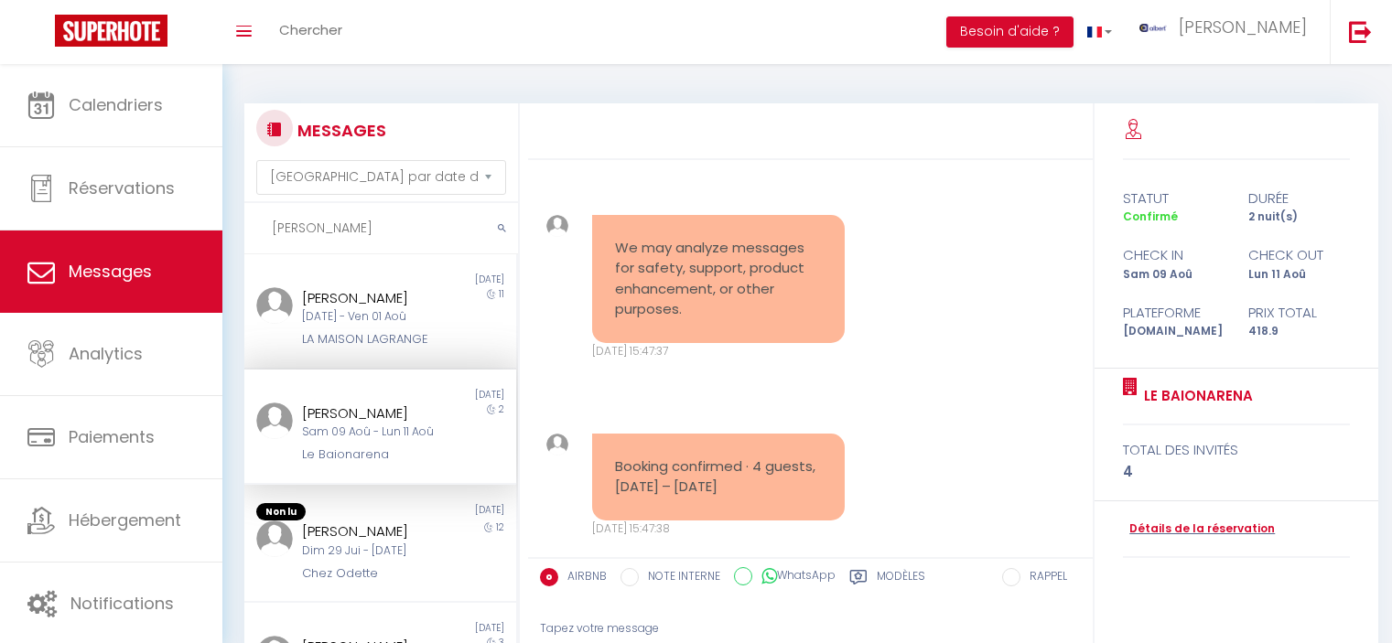
select select "message"
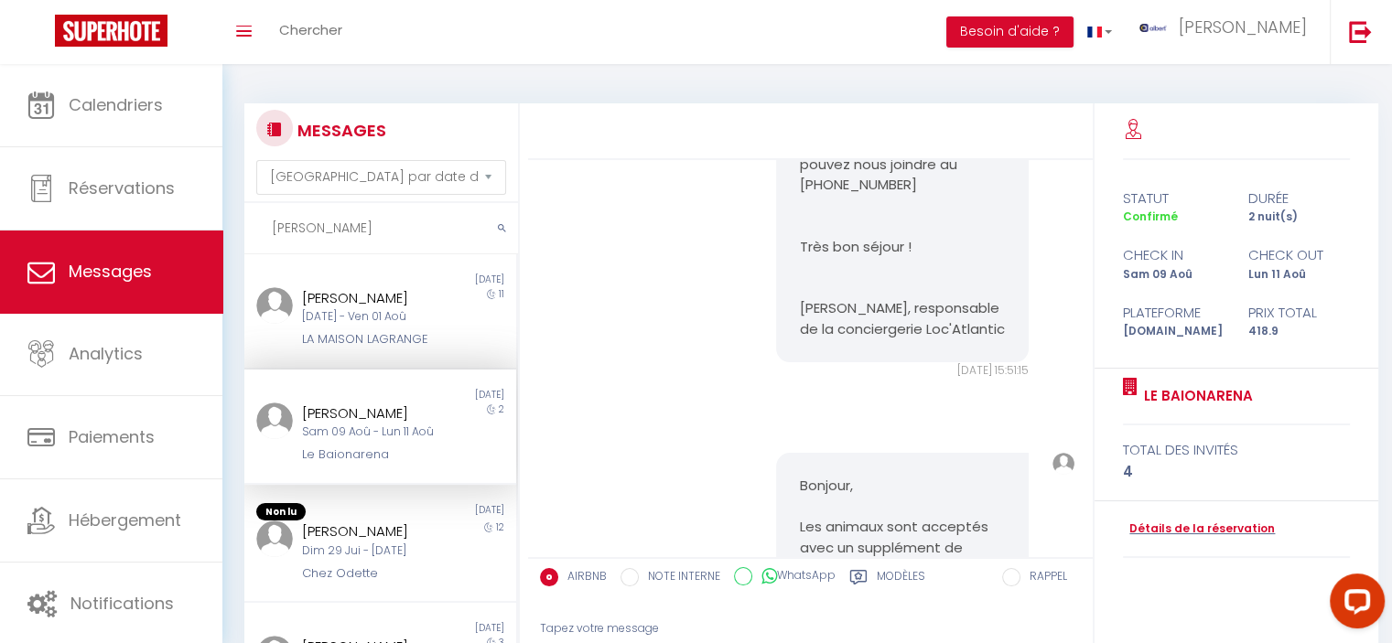
drag, startPoint x: 17, startPoint y: 228, endPoint x: 0, endPoint y: 228, distance: 17.4
click at [1, 228] on div "Questions et aide sur la MIGRATION - [GEOGRAPHIC_DATA] ouverte de 13 à 14h puis…" at bounding box center [696, 443] width 1392 height 759
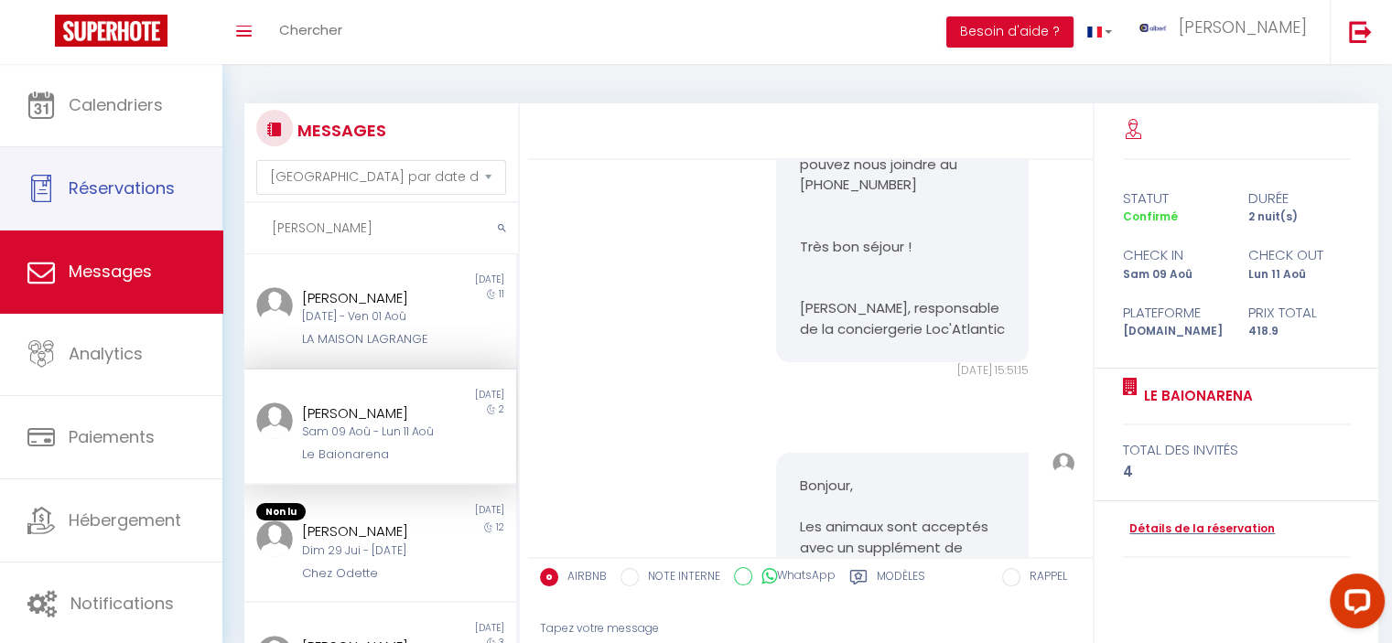
paste input "[PERSON_NAME]"
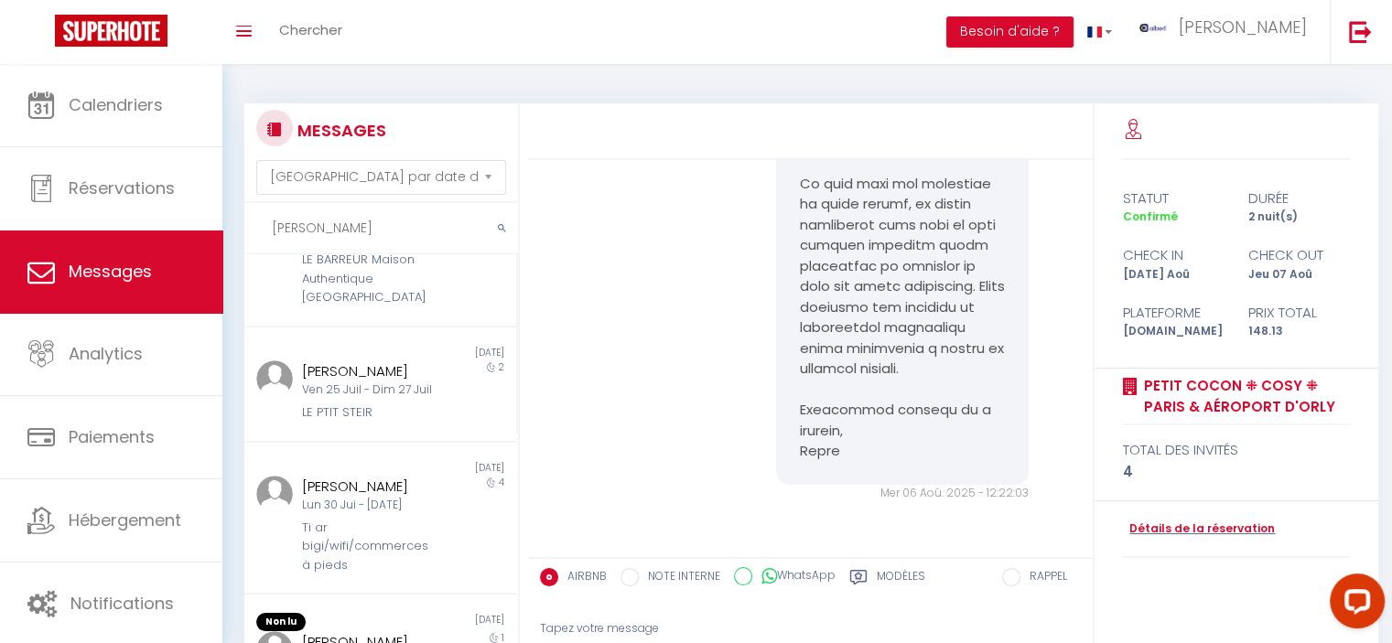
scroll to position [91, 0]
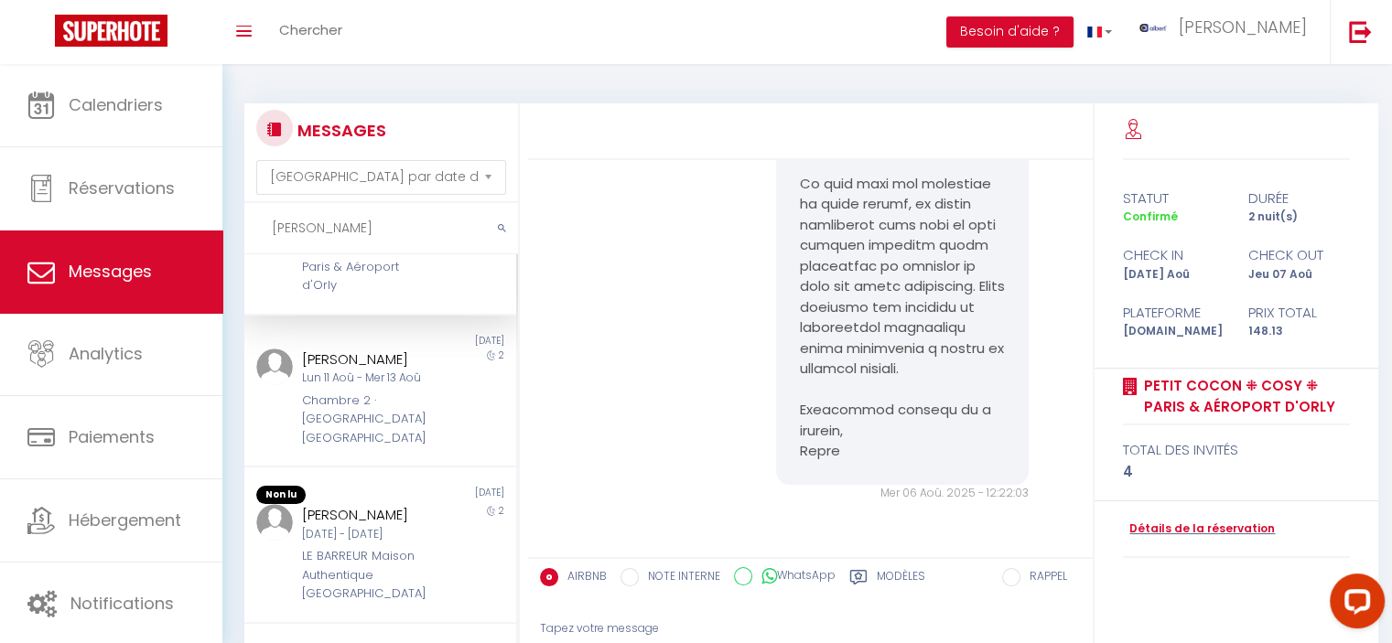
drag, startPoint x: 362, startPoint y: 233, endPoint x: 199, endPoint y: 243, distance: 163.2
click at [199, 243] on div "Questions et aide sur la MIGRATION - [GEOGRAPHIC_DATA] ouverte de 13 à 14h puis…" at bounding box center [696, 443] width 1392 height 759
paste input "Villa Architecte"
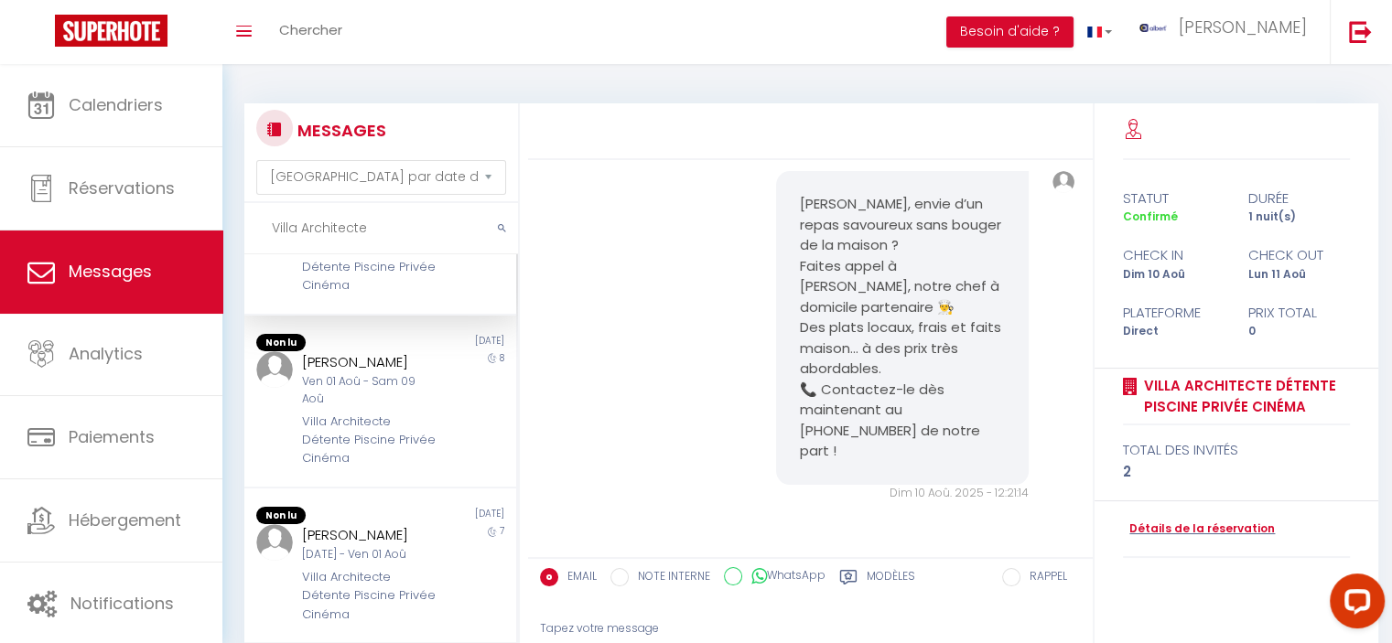
scroll to position [0, 0]
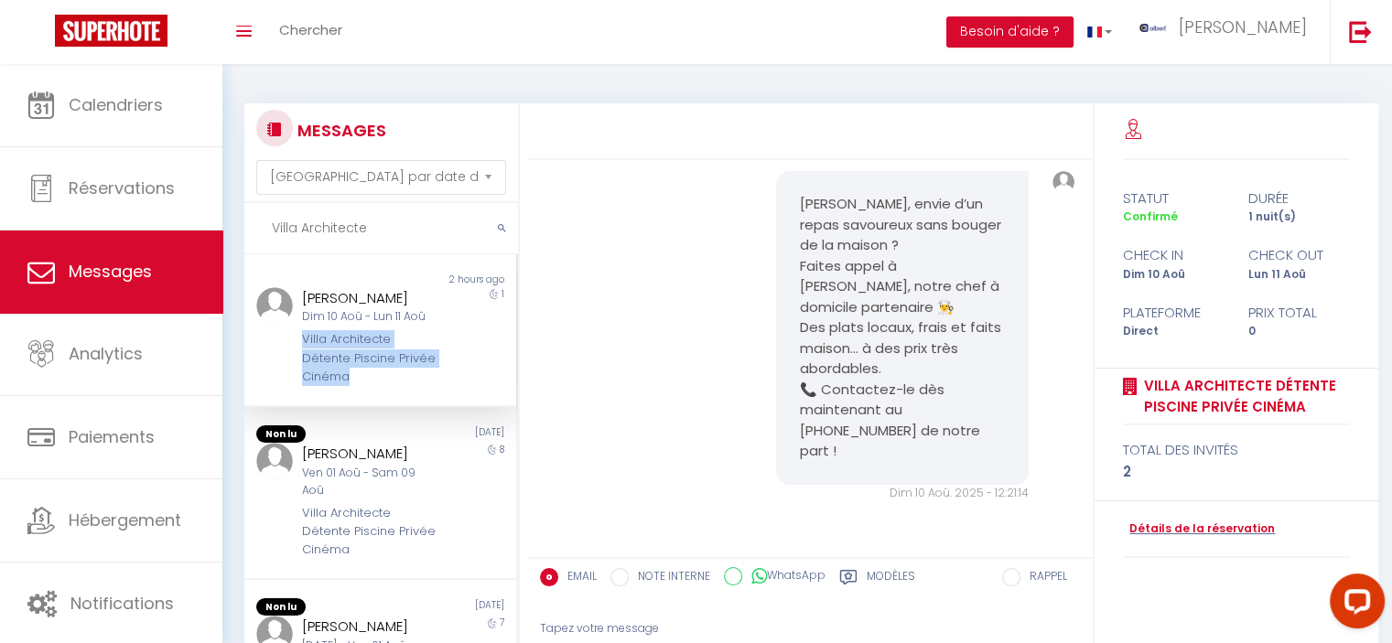
copy div "Villa Architecte Détente Piscine Privée Cinéma"
drag, startPoint x: 395, startPoint y: 372, endPoint x: 296, endPoint y: 337, distance: 105.1
click at [296, 337] on div "[PERSON_NAME] Dim 10 Aoû - Lun 11 Aoû Villa Architecte Détente Piscine Privée C…" at bounding box center [368, 337] width 158 height 100
click at [409, 350] on div "Villa Architecte Détente Piscine Privée Cinéma" at bounding box center [369, 358] width 134 height 56
copy div "[PERSON_NAME]"
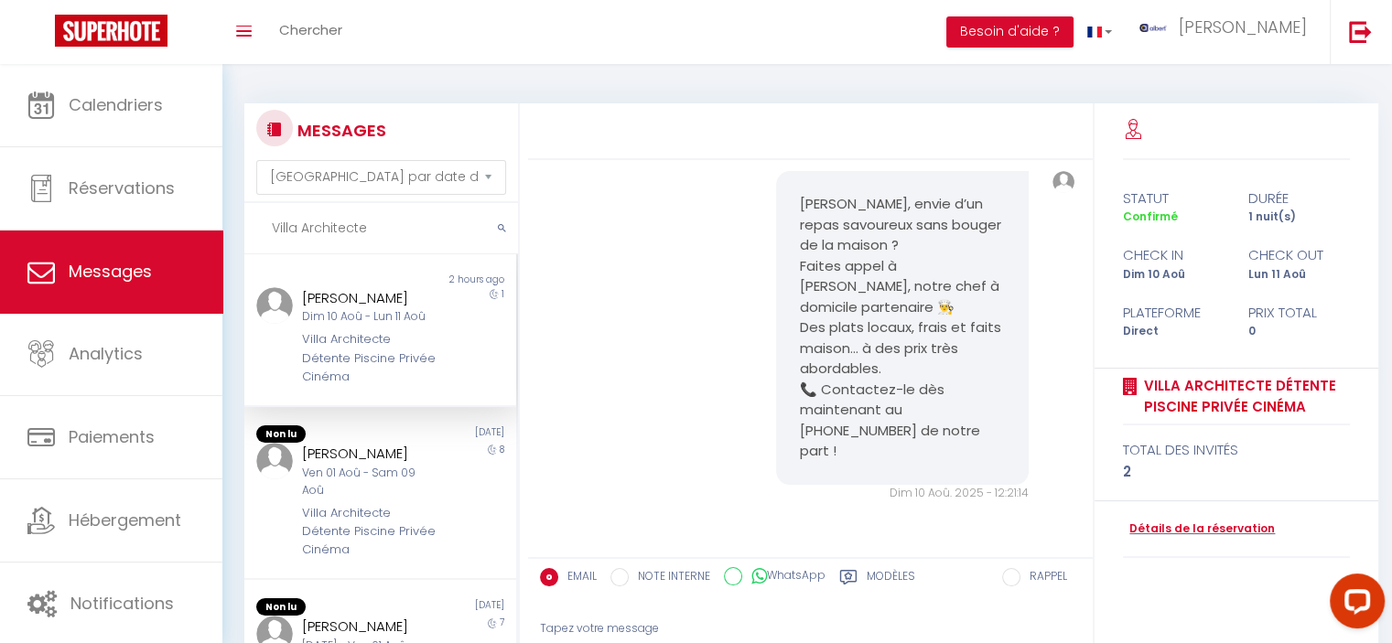
drag, startPoint x: 302, startPoint y: 296, endPoint x: 423, endPoint y: 296, distance: 120.8
click at [423, 296] on div "[PERSON_NAME]" at bounding box center [369, 298] width 134 height 22
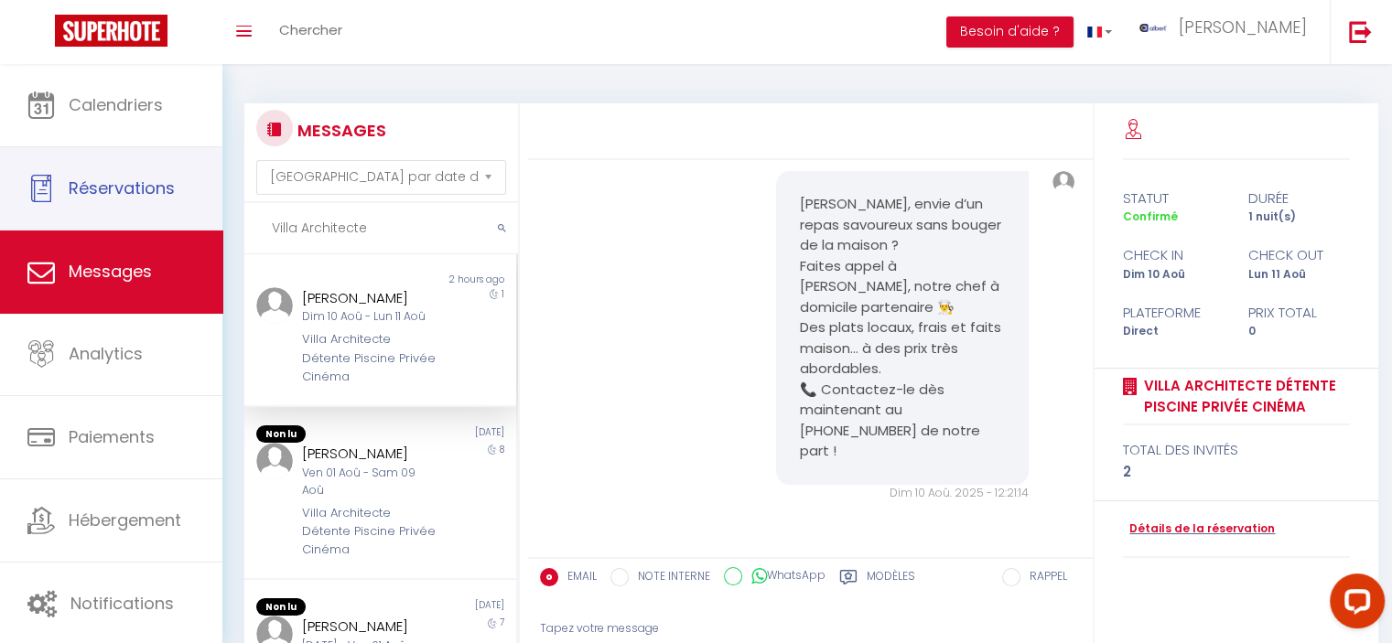
drag, startPoint x: 357, startPoint y: 221, endPoint x: 48, endPoint y: 226, distance: 309.3
click at [47, 226] on div "Questions et aide sur la MIGRATION - [GEOGRAPHIC_DATA] ouverte de 13 à 14h puis…" at bounding box center [696, 443] width 1392 height 759
paste input "Gaumer"
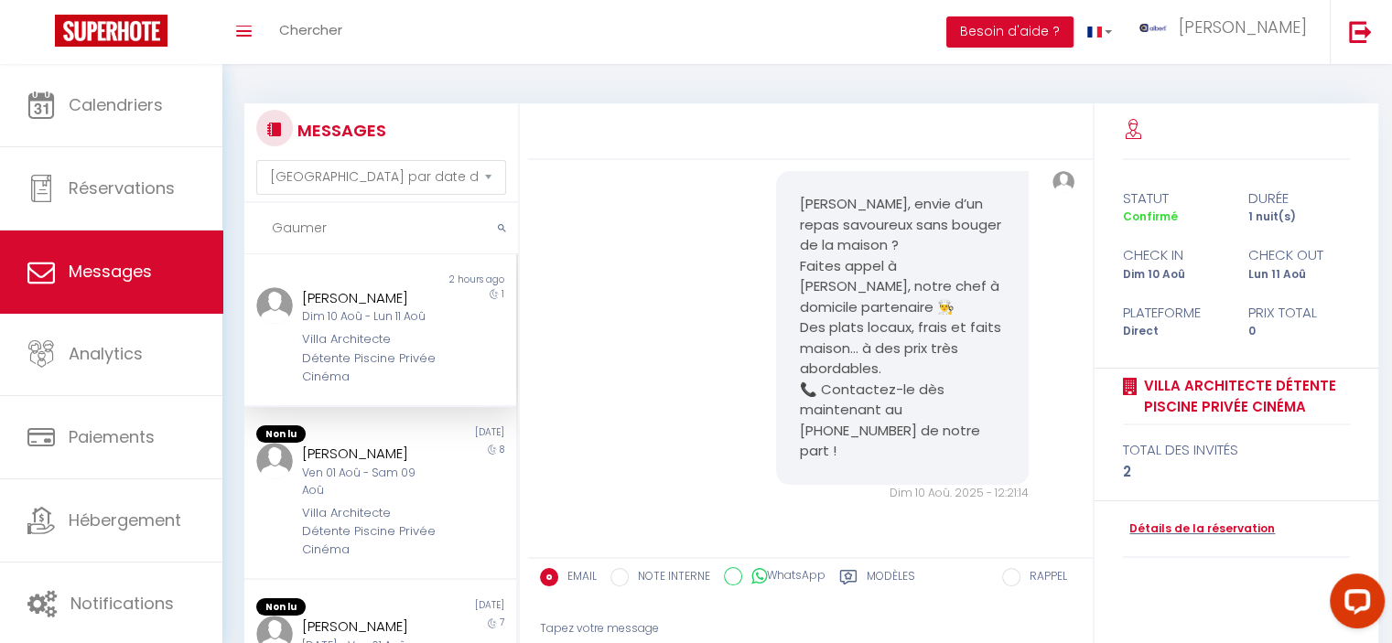
type input "Gaumer"
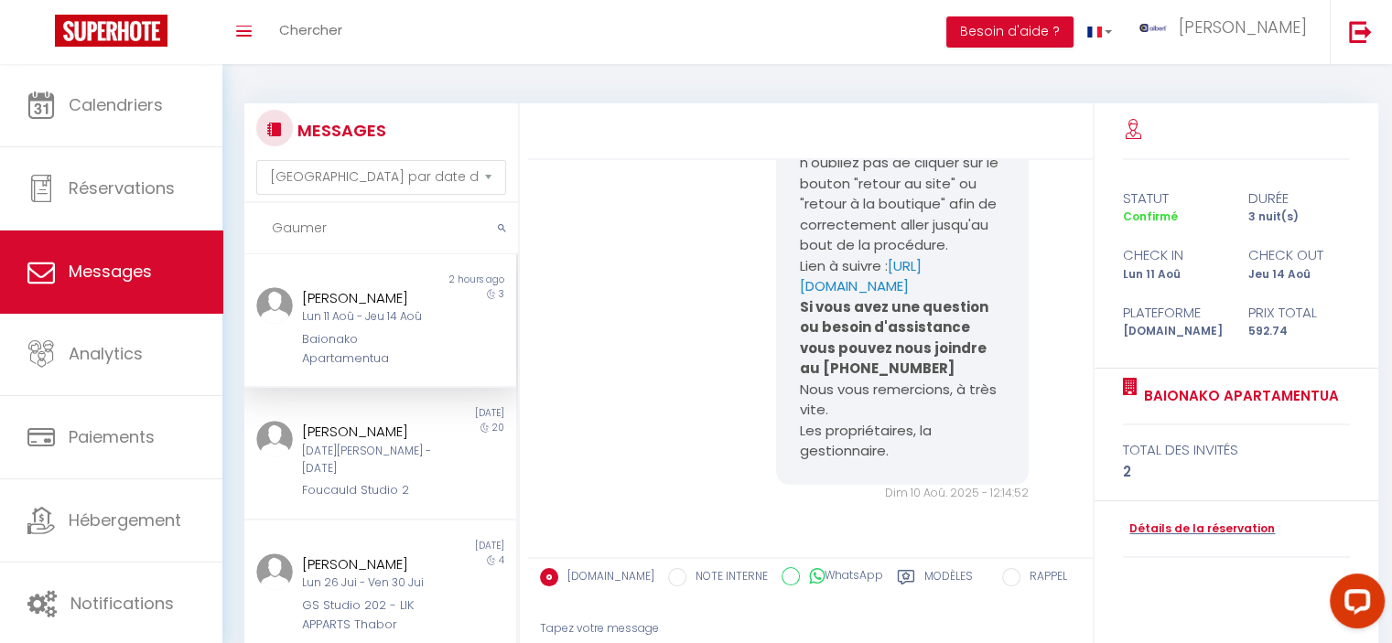
scroll to position [3992, 0]
copy div "[PERSON_NAME]"
drag, startPoint x: 315, startPoint y: 306, endPoint x: 296, endPoint y: 293, distance: 22.3
click at [296, 293] on div "[PERSON_NAME] Lun 11 Aoû - Jeu 14 Aoû Baionako Apartamentua" at bounding box center [368, 327] width 158 height 81
copy div "Baionako Apartamentua"
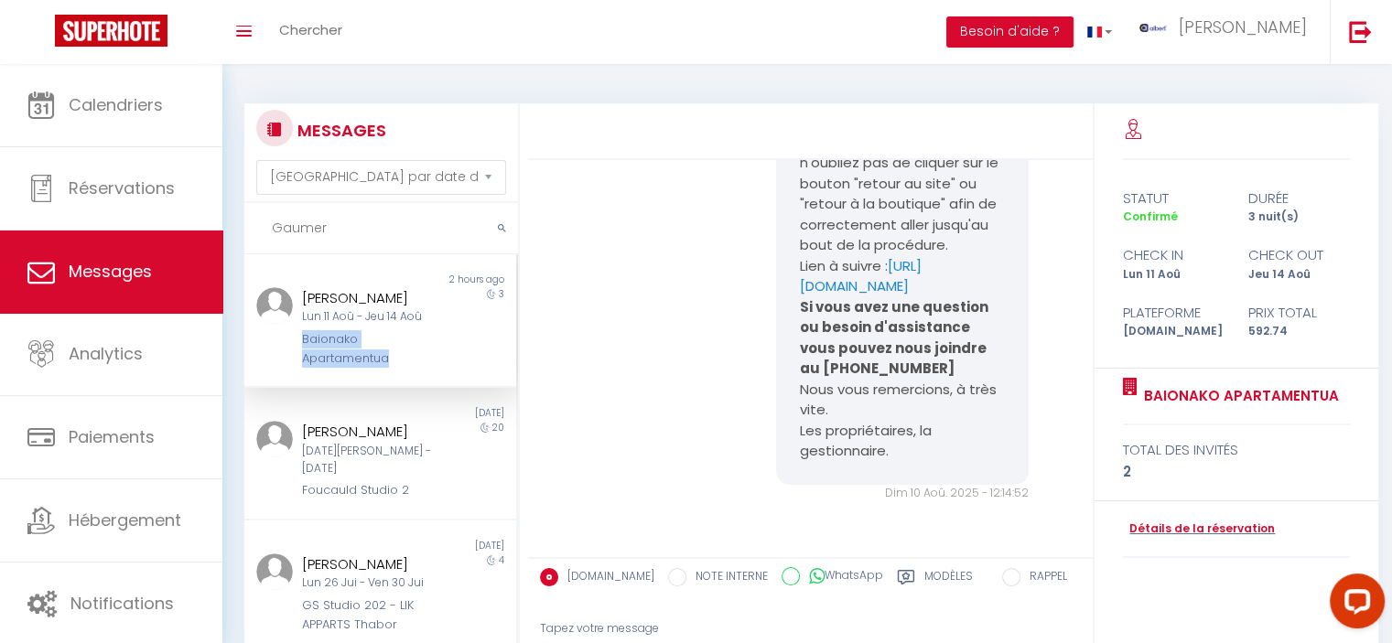
drag, startPoint x: 408, startPoint y: 382, endPoint x: 292, endPoint y: 365, distance: 117.4
click at [292, 365] on div "[PERSON_NAME] Lun 11 Aoû - Jeu 14 Aoû Baionako Apartamentua" at bounding box center [368, 327] width 158 height 81
copy p "[URL][DOMAIN_NAME]"
drag, startPoint x: 897, startPoint y: 470, endPoint x: 789, endPoint y: 447, distance: 110.4
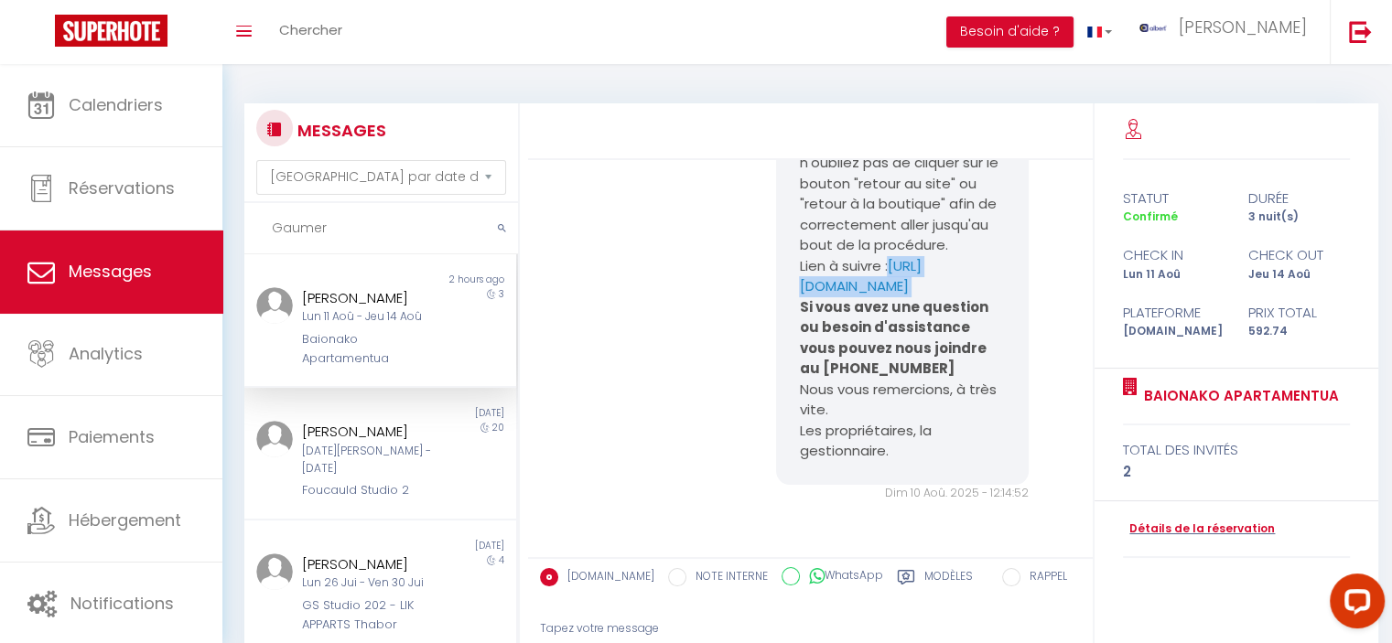
click at [789, 447] on div "Bonjour, Vous avez fait une réservation au [GEOGRAPHIC_DATA] à [GEOGRAPHIC_DATA…" at bounding box center [902, 40] width 253 height 890
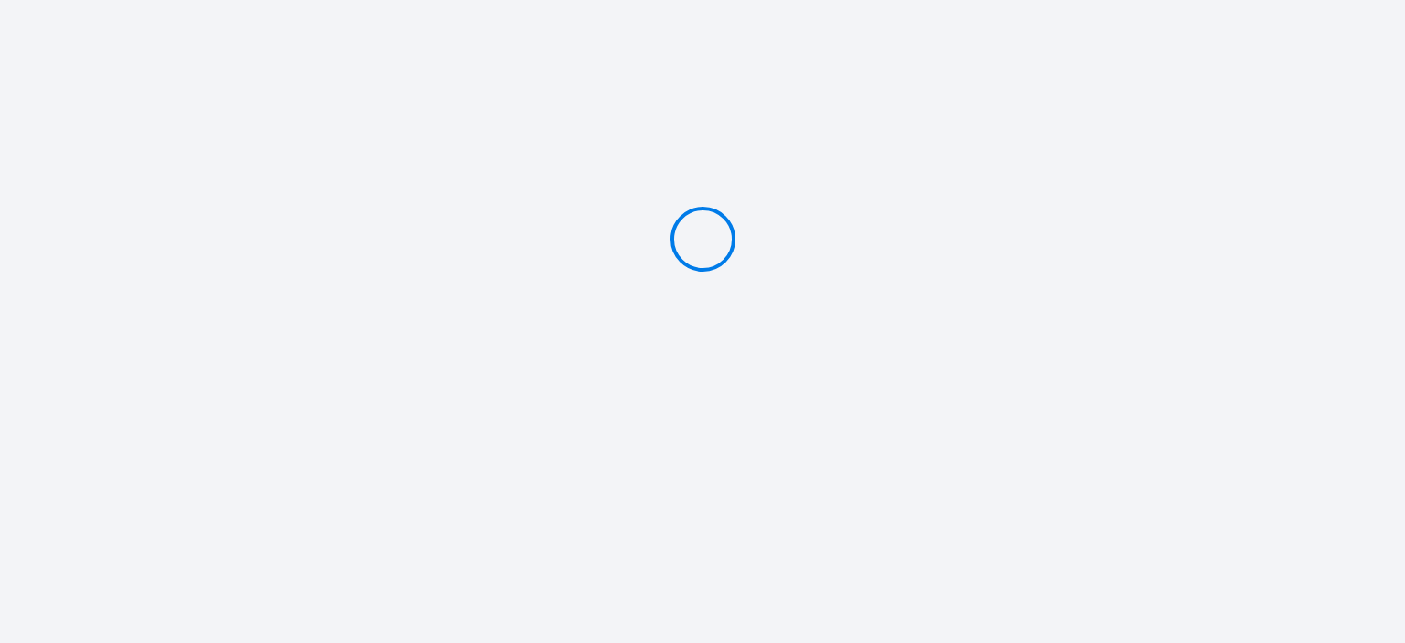
type input "Caution 500 €"
